Goal: Find specific fact: Find contact information

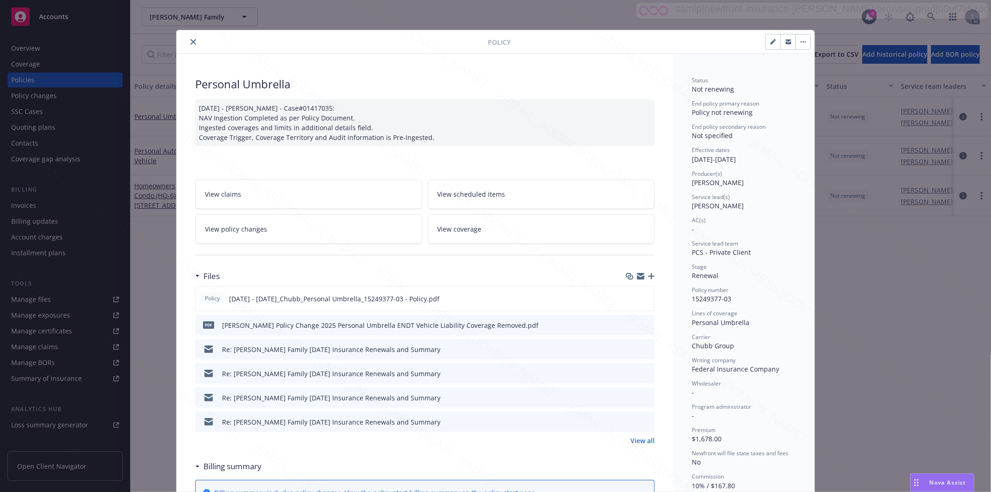
click at [191, 41] on icon "close" at bounding box center [194, 42] width 6 height 6
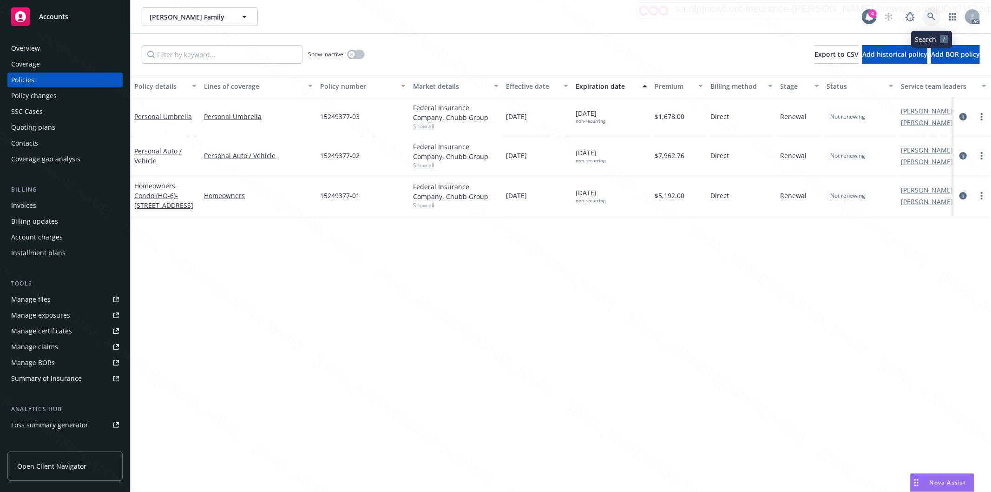
click at [933, 17] on icon at bounding box center [932, 17] width 8 height 8
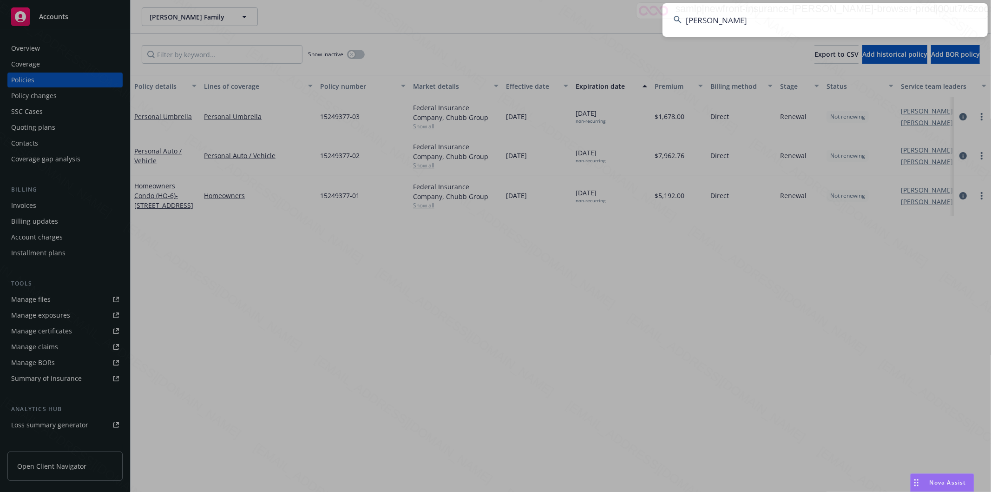
type input "[PERSON_NAME]"
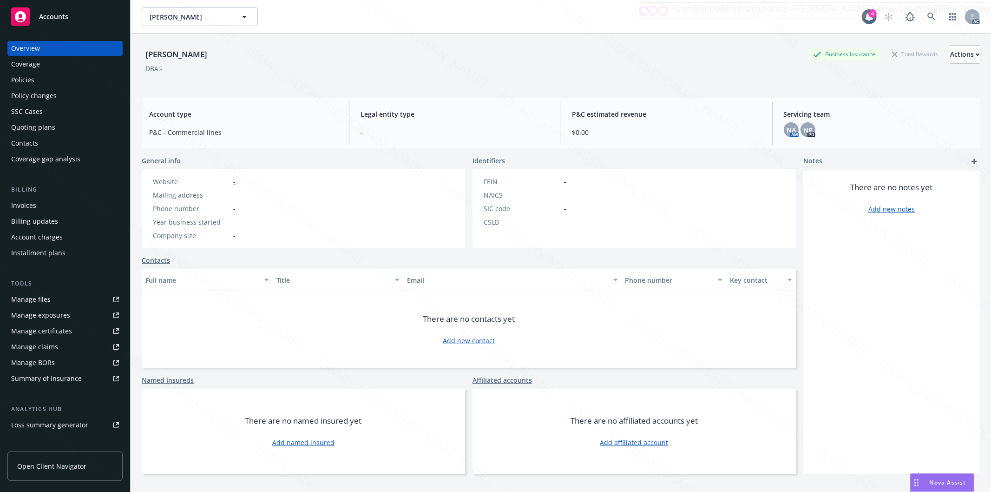
click at [28, 79] on div "Policies" at bounding box center [22, 80] width 23 height 15
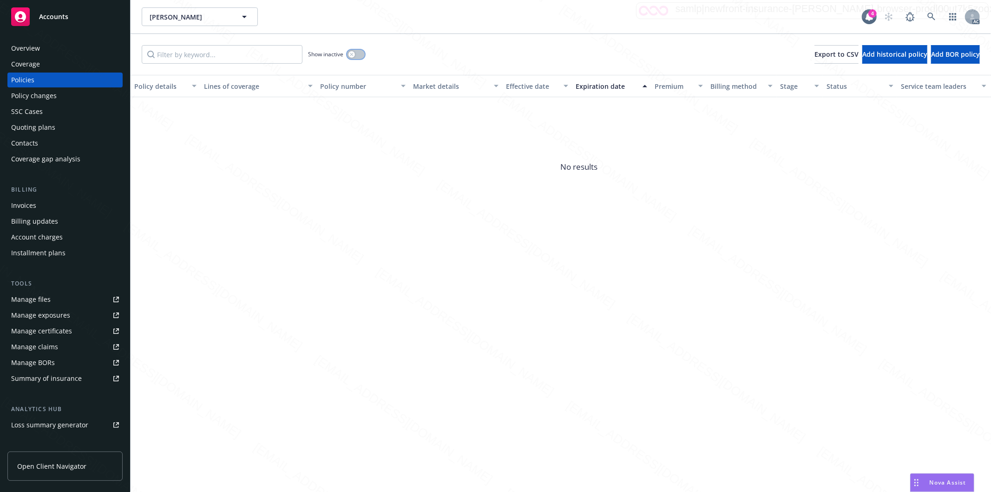
click at [361, 55] on button "button" at bounding box center [356, 54] width 18 height 9
click at [347, 57] on div "Show inactive" at bounding box center [336, 54] width 57 height 19
click at [929, 14] on icon at bounding box center [932, 17] width 8 height 8
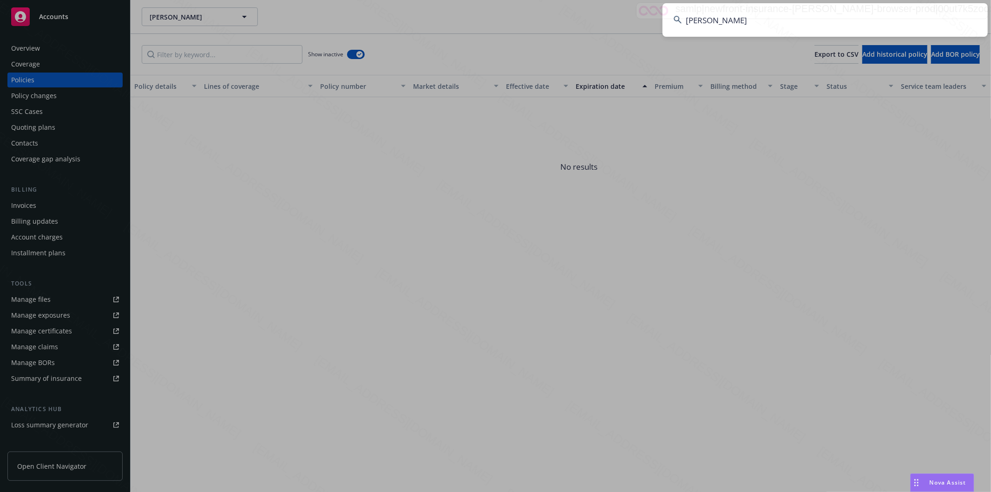
type input "[PERSON_NAME]"
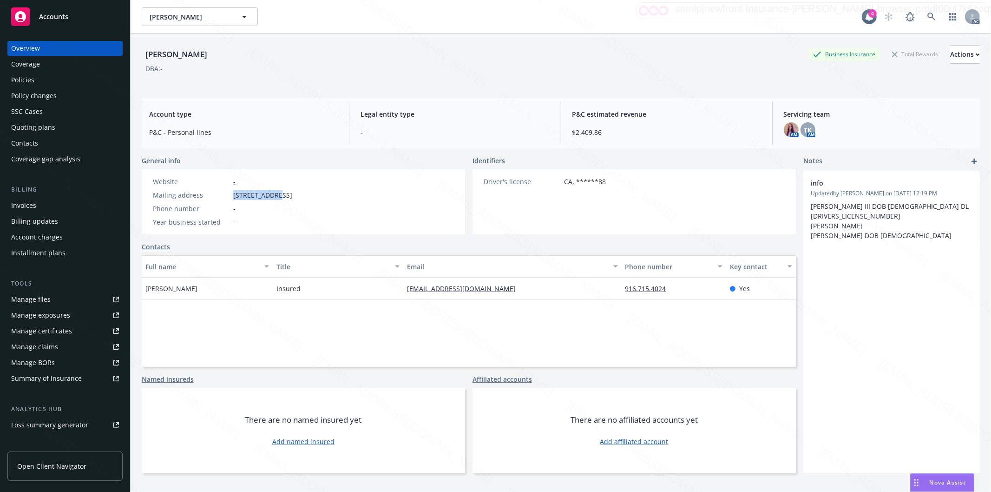
drag, startPoint x: 234, startPoint y: 197, endPoint x: 276, endPoint y: 194, distance: 42.4
click at [276, 194] on span "[STREET_ADDRESS]" at bounding box center [262, 195] width 59 height 10
copy span "[STREET_ADDRESS]"
click at [26, 76] on div "Policies" at bounding box center [22, 80] width 23 height 15
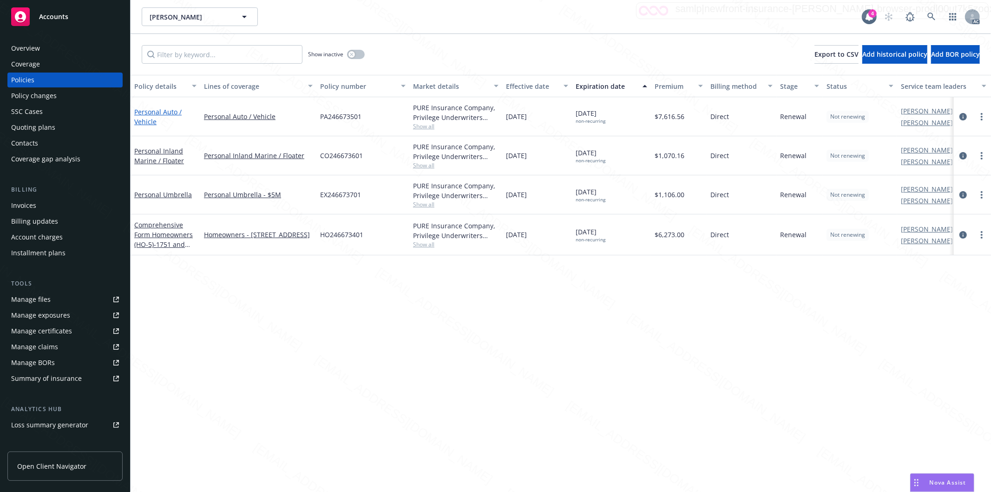
click at [152, 112] on link "Personal Auto / Vehicle" at bounding box center [157, 116] width 47 height 19
